Goal: Information Seeking & Learning: Learn about a topic

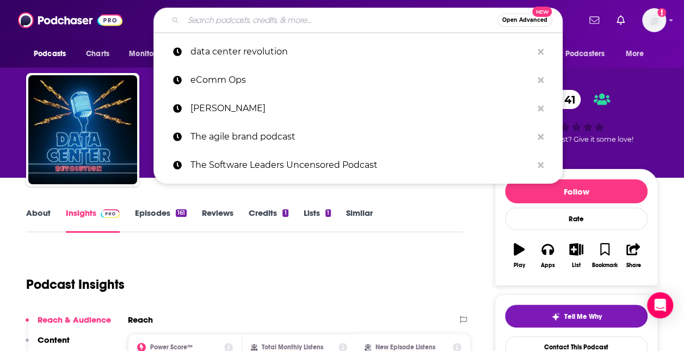
click at [250, 23] on input "Search podcasts, credits, & more..." at bounding box center [340, 19] width 314 height 17
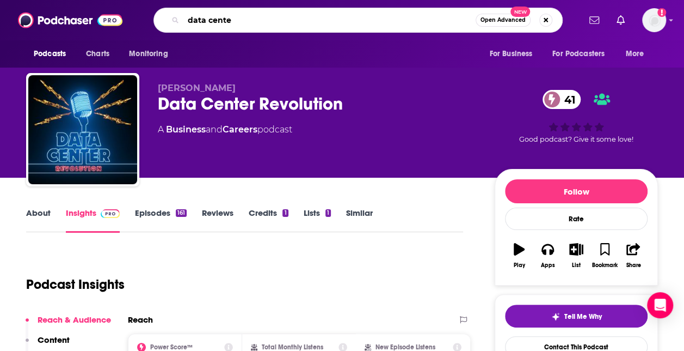
type input "data center"
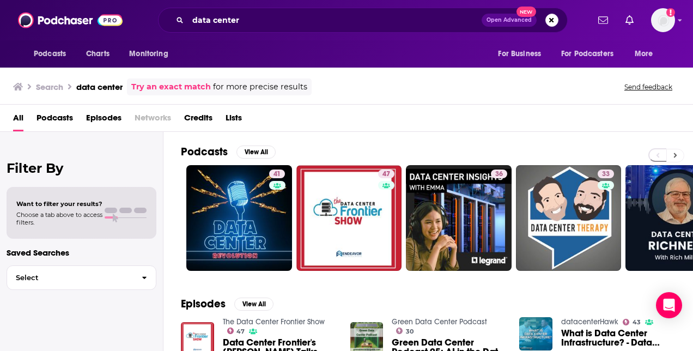
click at [675, 154] on icon at bounding box center [675, 155] width 3 height 5
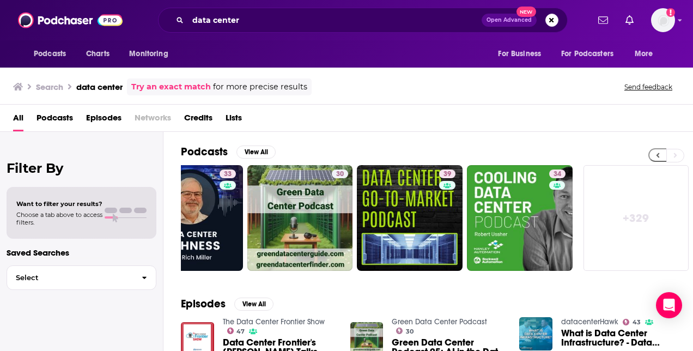
click at [664, 157] on button at bounding box center [657, 155] width 18 height 14
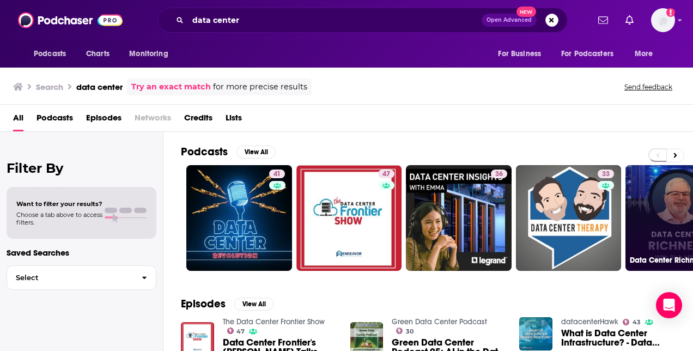
click at [647, 211] on link "33 Data Center Richness" at bounding box center [678, 218] width 106 height 106
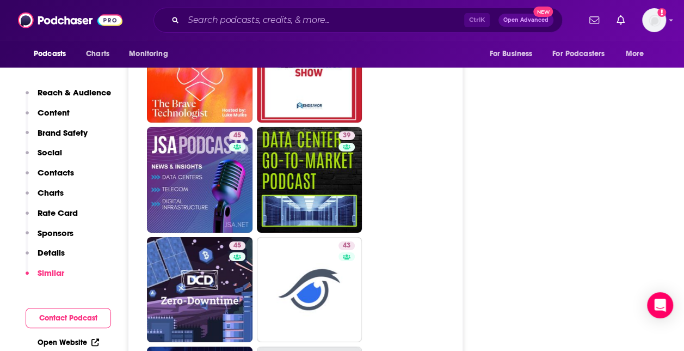
scroll to position [1807, 0]
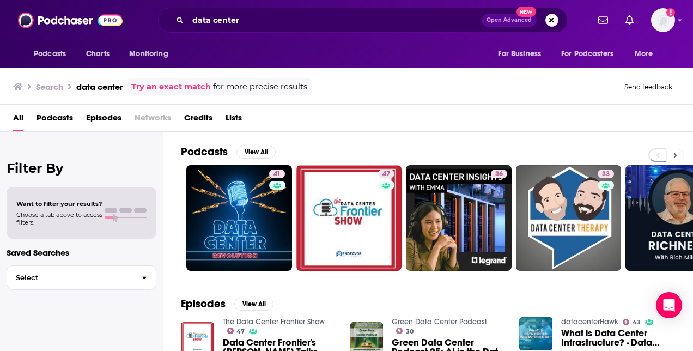
click at [679, 156] on button at bounding box center [675, 156] width 18 height 14
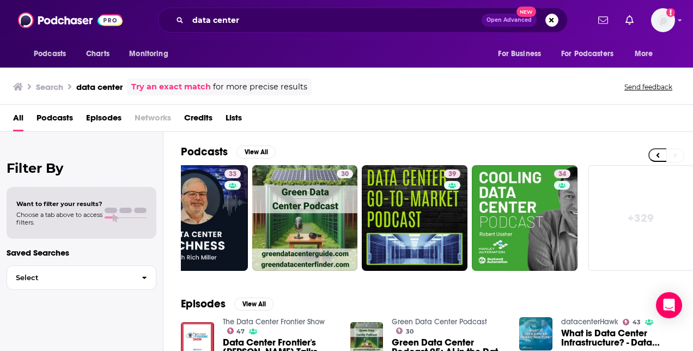
scroll to position [0, 488]
